Goal: Task Accomplishment & Management: Use online tool/utility

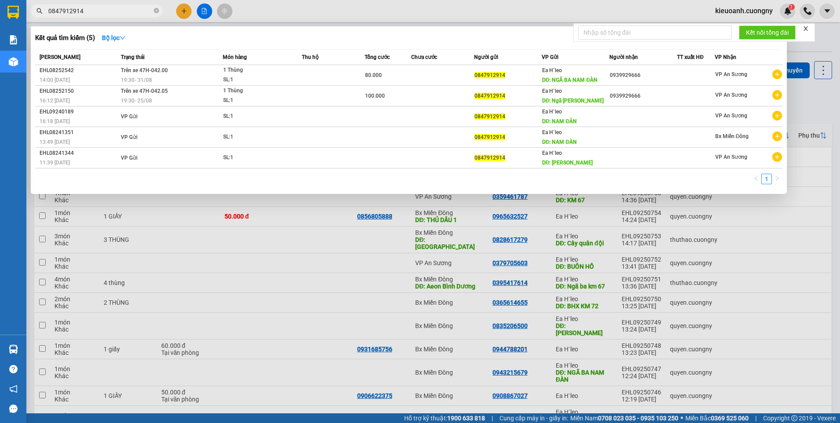
click at [135, 12] on input "0847912914" at bounding box center [100, 11] width 104 height 10
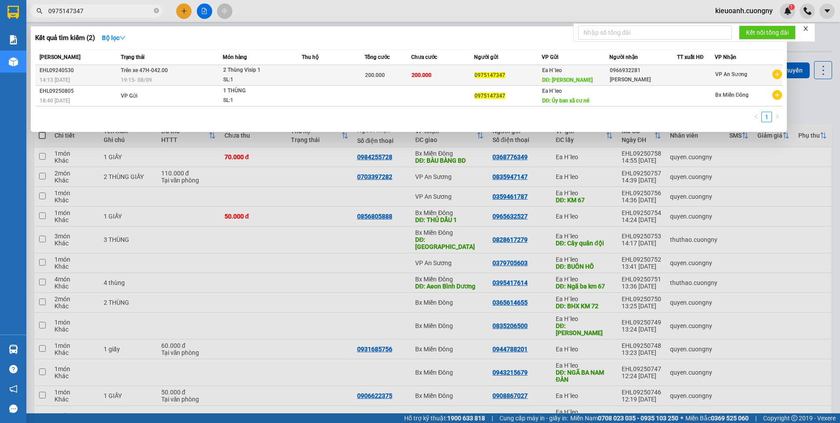
type input "0975147347"
click at [592, 77] on div "Ea H`[PERSON_NAME] DĐ: [PERSON_NAME]" at bounding box center [575, 74] width 67 height 19
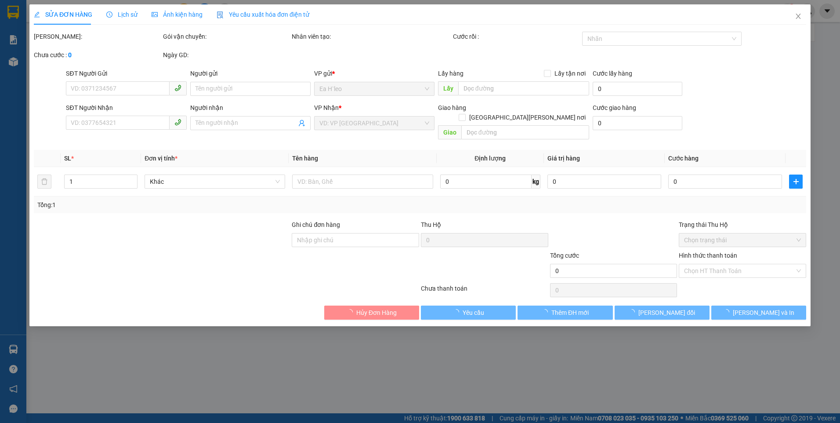
type input "0975147347"
type input "[PERSON_NAME]"
type input "0966932281"
type input "[PERSON_NAME]"
type input "200.000"
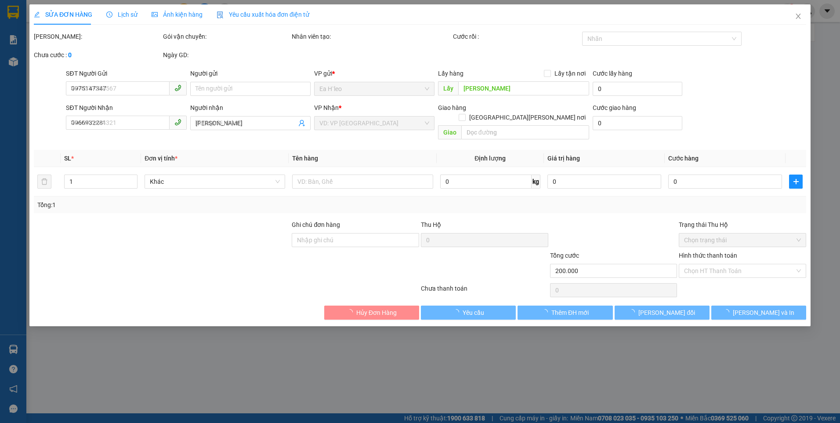
type input "200.000"
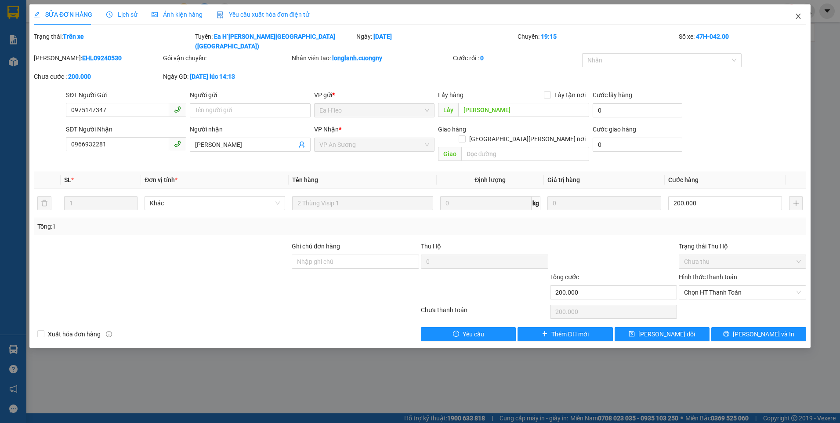
click at [798, 13] on icon "close" at bounding box center [798, 16] width 7 height 7
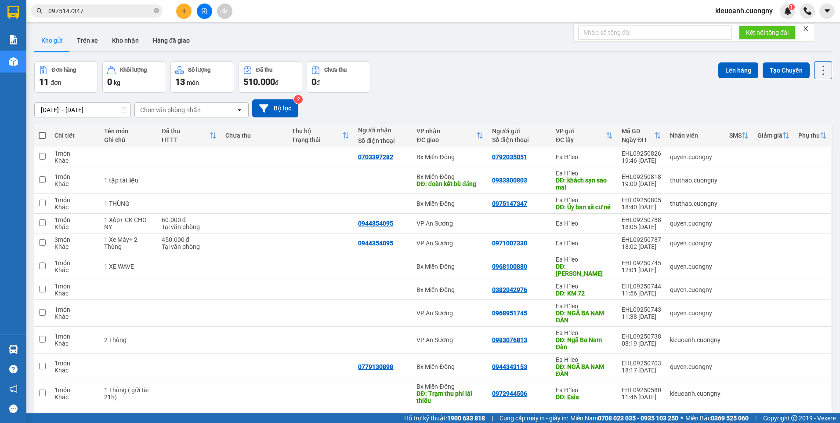
click at [129, 8] on input "0975147347" at bounding box center [100, 11] width 104 height 10
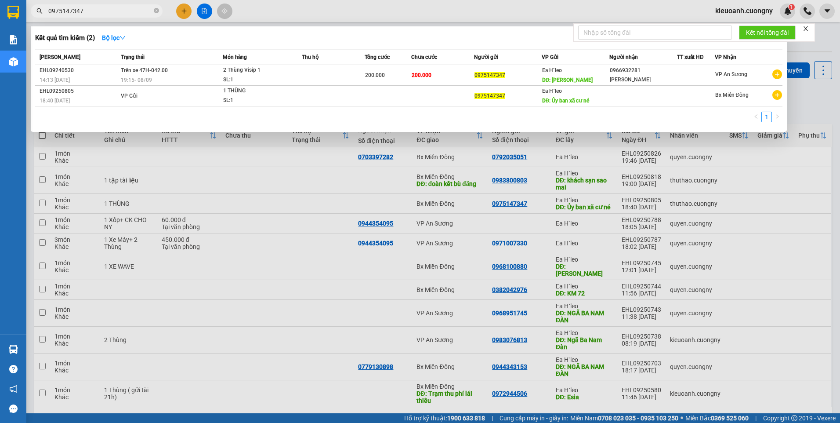
click at [129, 8] on input "0975147347" at bounding box center [100, 11] width 104 height 10
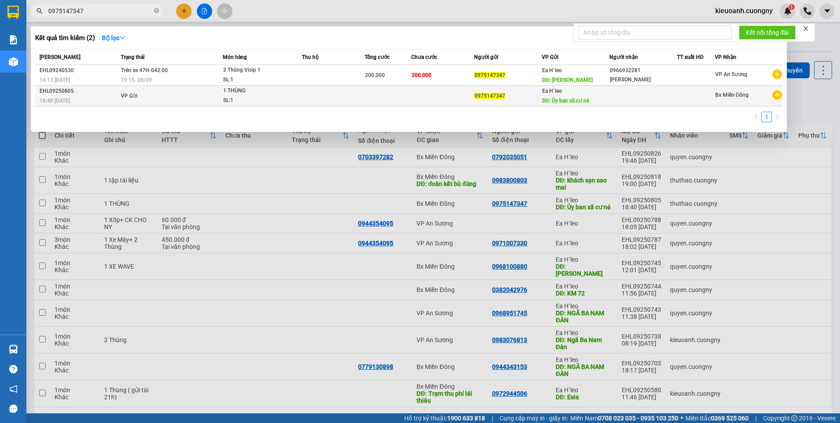
click at [580, 96] on div "Ea H`[PERSON_NAME] DĐ: Ủy ban xã cư né" at bounding box center [575, 95] width 67 height 19
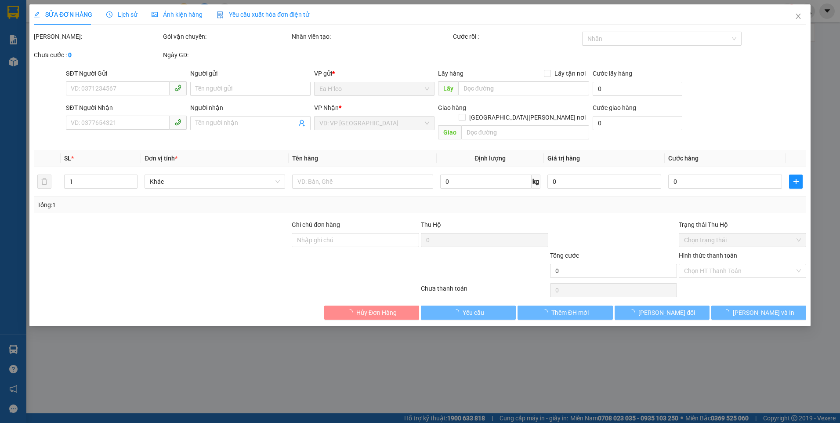
type input "0975147347"
type input "Ủy ban xã cư né"
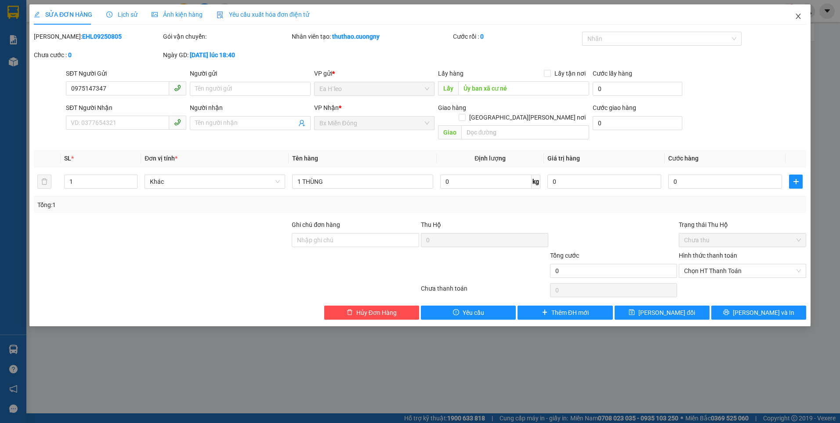
click at [800, 17] on icon "close" at bounding box center [798, 16] width 7 height 7
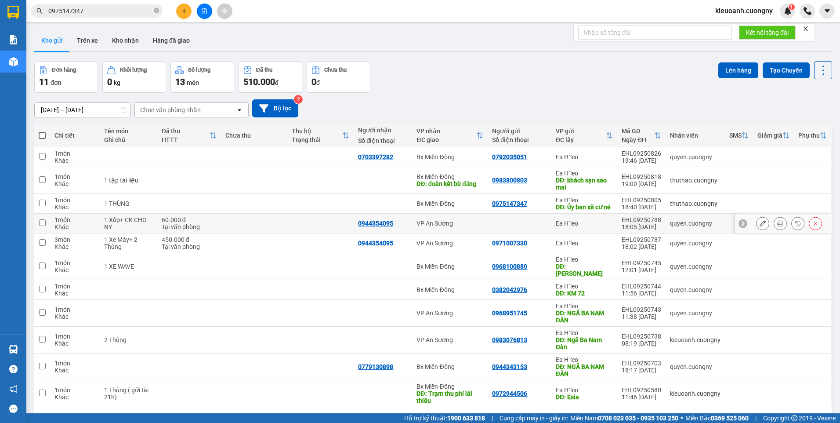
scroll to position [40, 0]
